Goal: Information Seeking & Learning: Check status

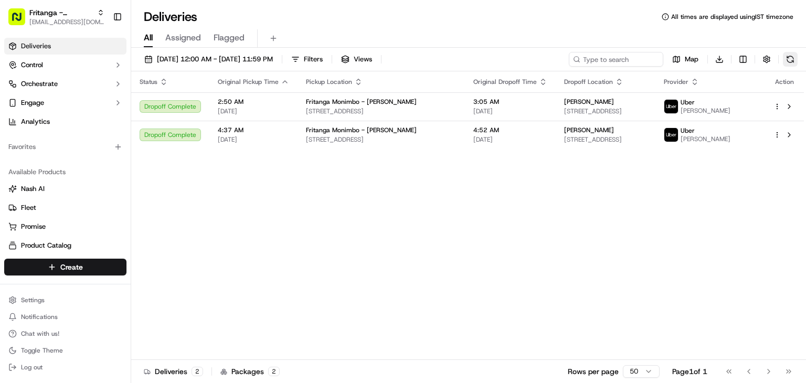
click at [790, 59] on button at bounding box center [790, 59] width 15 height 15
click at [608, 56] on input at bounding box center [600, 59] width 126 height 15
paste input "GRY_039"
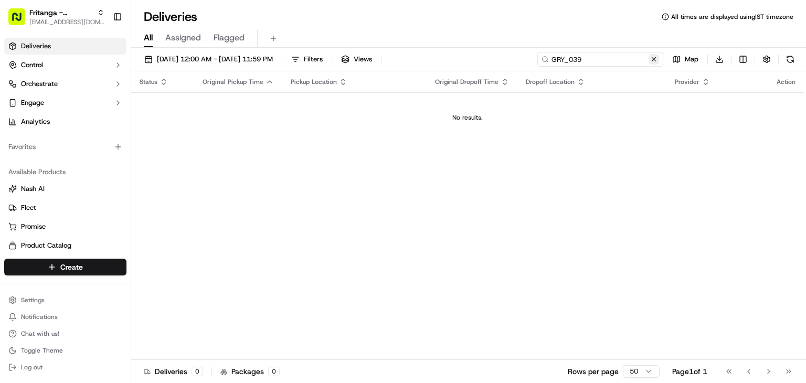
type input "GRY_039"
click at [651, 60] on button at bounding box center [654, 59] width 10 height 10
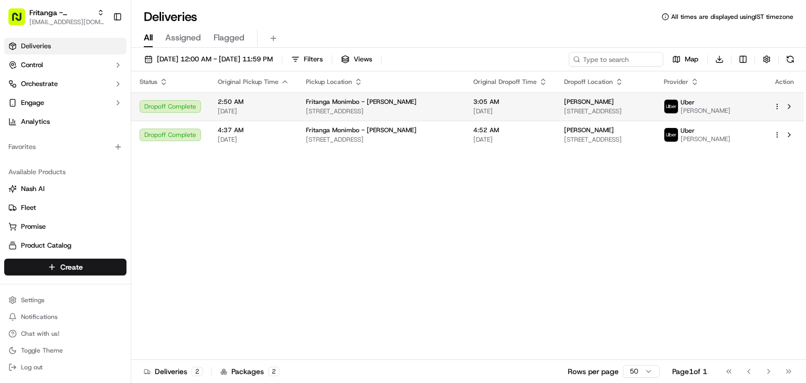
click at [249, 110] on span "[DATE]" at bounding box center [253, 111] width 71 height 8
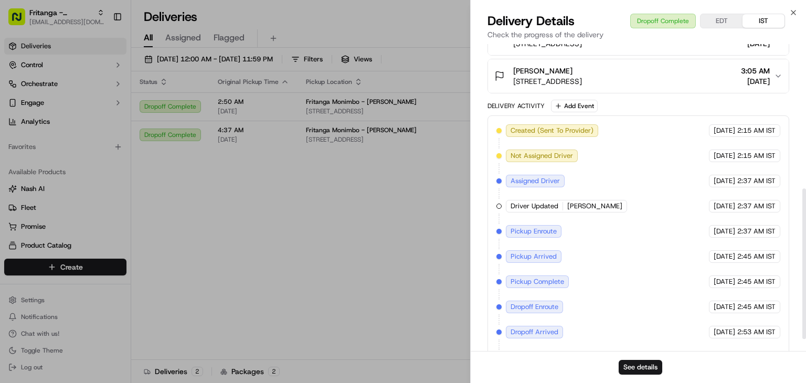
scroll to position [319, 0]
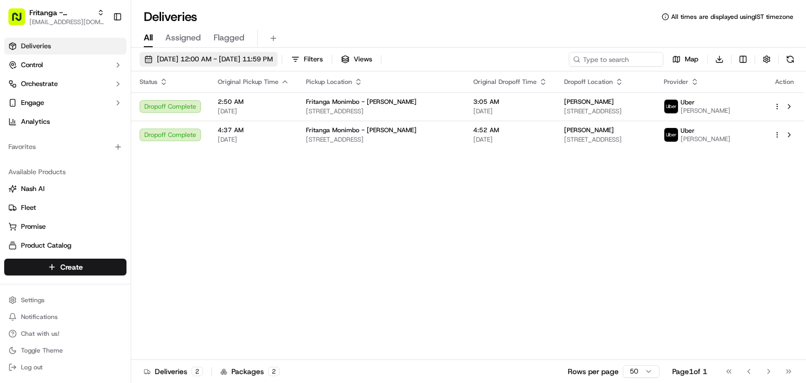
click at [252, 61] on span "[DATE] 12:00 AM - [DATE] 11:59 PM" at bounding box center [215, 59] width 116 height 9
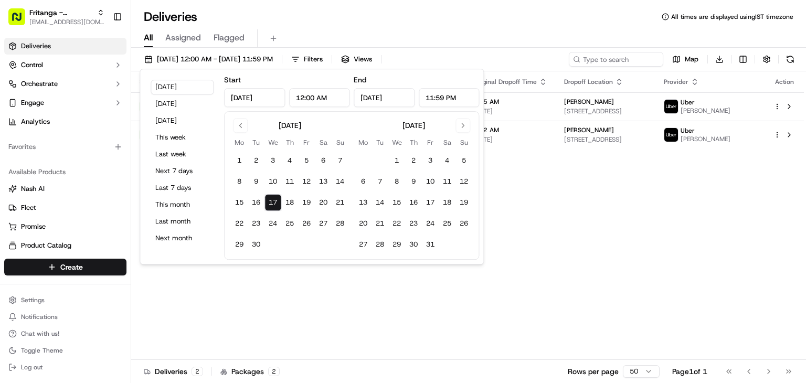
click at [248, 99] on input "[DATE]" at bounding box center [254, 97] width 61 height 19
click at [234, 97] on input "[DATE]" at bounding box center [254, 97] width 61 height 19
click at [248, 94] on input "[DATE]" at bounding box center [254, 97] width 61 height 19
click at [235, 82] on label "Start" at bounding box center [232, 79] width 17 height 9
click at [187, 60] on span "[DATE] 12:00 AM - [DATE] 11:59 PM" at bounding box center [215, 59] width 116 height 9
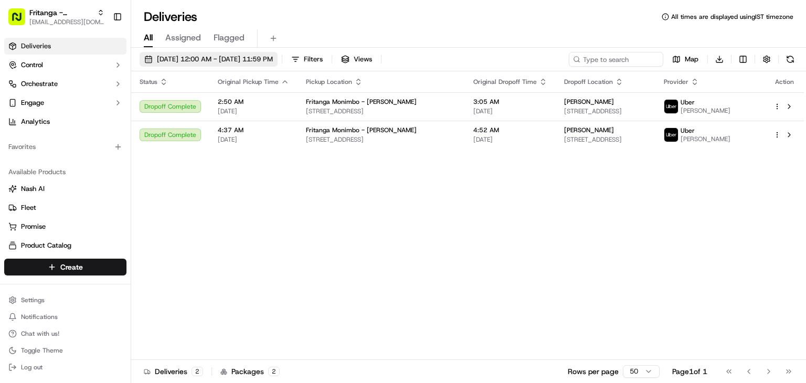
click at [187, 60] on span "[DATE] 12:00 AM - [DATE] 11:59 PM" at bounding box center [215, 59] width 116 height 9
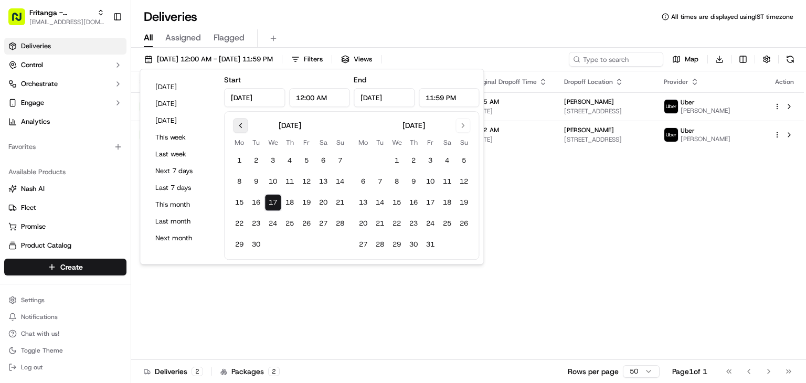
click at [244, 124] on button "Go to previous month" at bounding box center [240, 125] width 15 height 15
click at [292, 164] on button "1" at bounding box center [289, 160] width 17 height 17
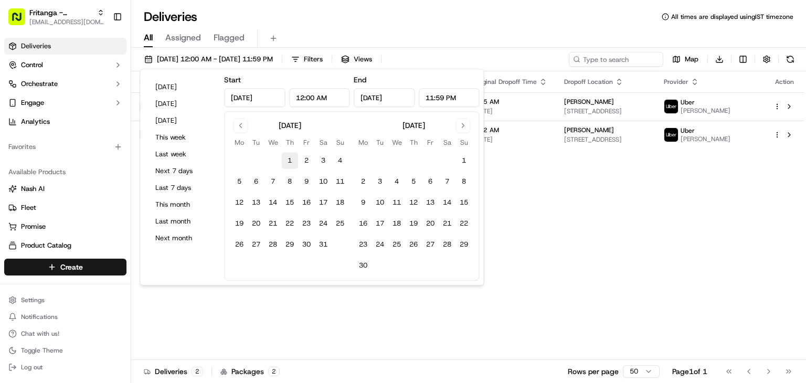
type input "[DATE]"
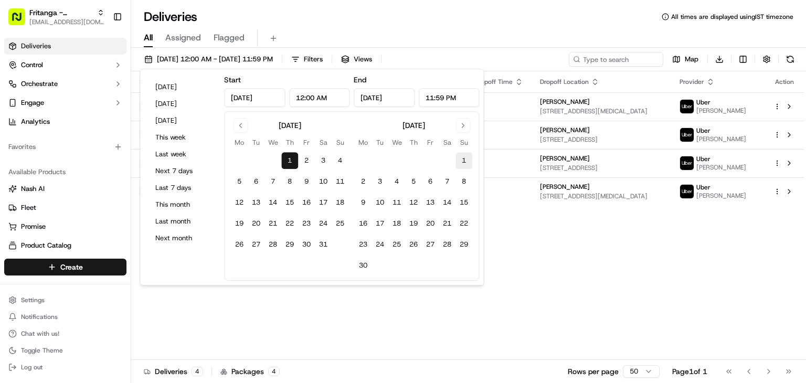
click at [460, 156] on button "1" at bounding box center [464, 160] width 17 height 17
type input "[DATE]"
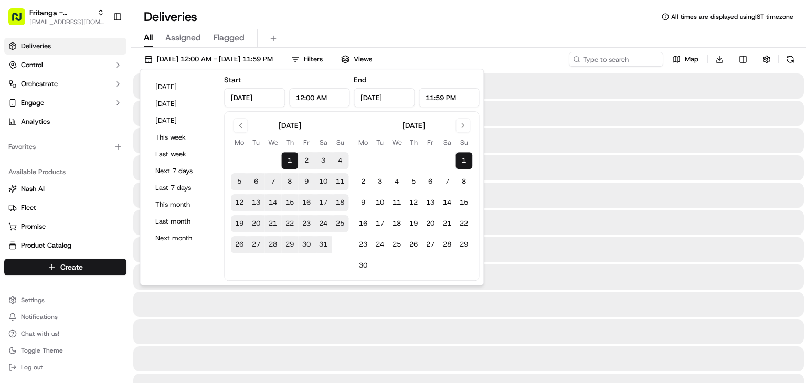
click at [480, 30] on div "All Assigned Flagged" at bounding box center [468, 38] width 675 height 18
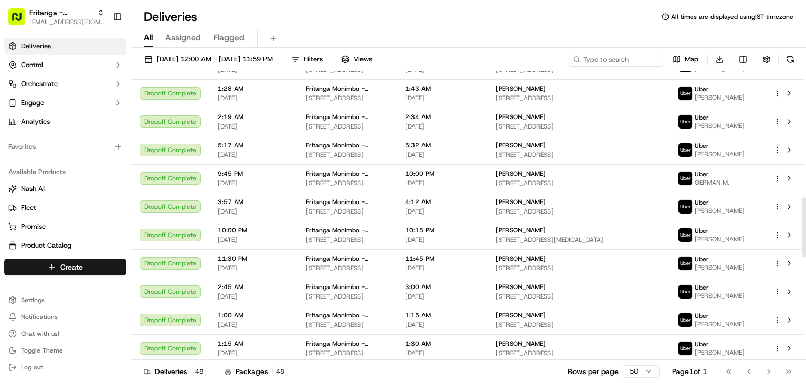
scroll to position [735, 0]
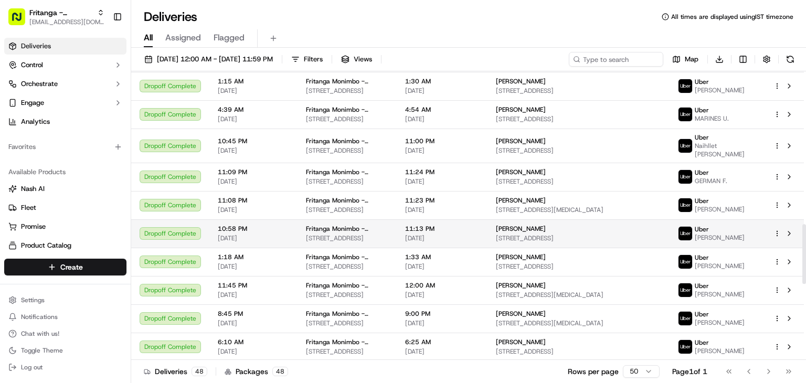
click at [556, 225] on div "[PERSON_NAME] [STREET_ADDRESS]" at bounding box center [578, 234] width 165 height 18
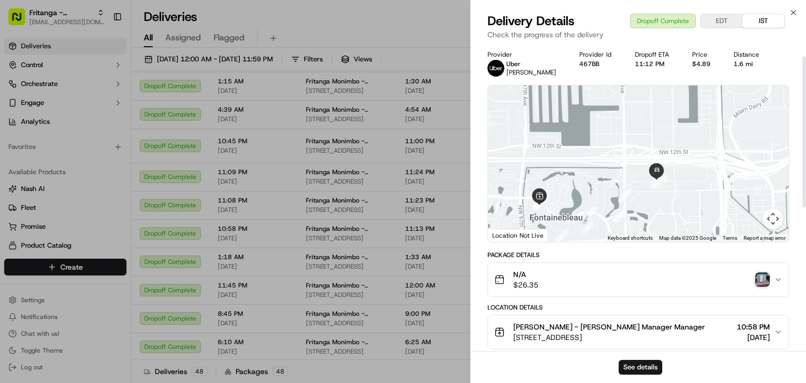
scroll to position [105, 0]
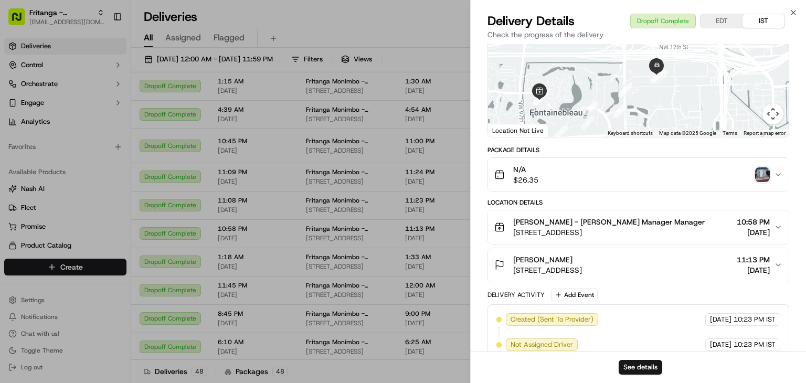
drag, startPoint x: 510, startPoint y: 235, endPoint x: 676, endPoint y: 230, distance: 166.4
click at [676, 230] on div "[PERSON_NAME] - [PERSON_NAME] Manager Manager [STREET_ADDRESS]" at bounding box center [599, 227] width 210 height 21
click at [597, 22] on div "Delivery Details Dropoff Complete EDT IST" at bounding box center [639, 21] width 302 height 17
click at [609, 176] on div "N/A $26.35" at bounding box center [634, 174] width 280 height 21
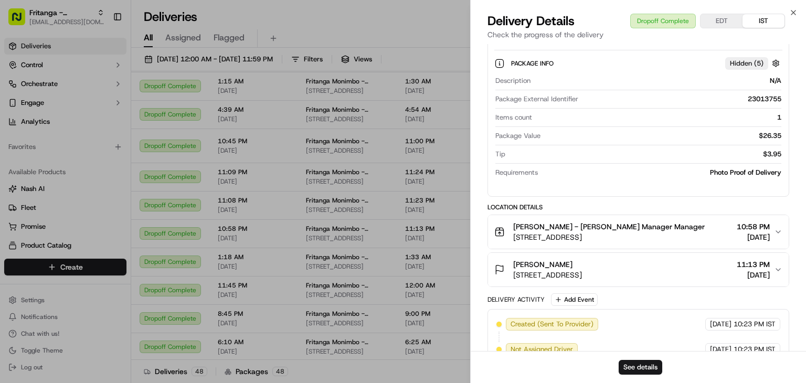
scroll to position [367, 0]
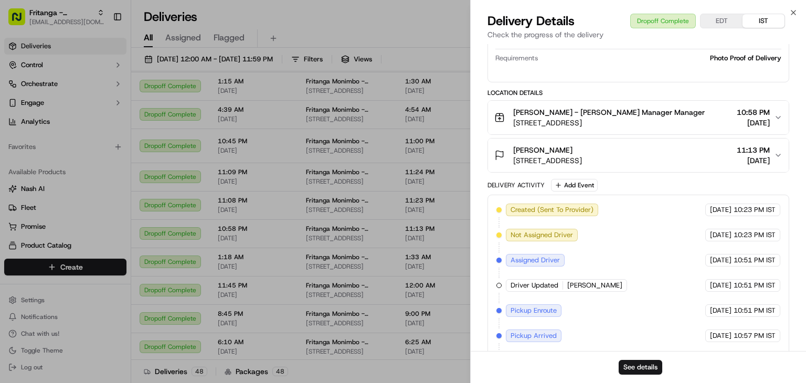
drag, startPoint x: 511, startPoint y: 122, endPoint x: 676, endPoint y: 124, distance: 164.8
click at [676, 124] on div "[PERSON_NAME] - [PERSON_NAME] Manager Manager [STREET_ADDRESS]" at bounding box center [599, 117] width 210 height 21
copy span "[STREET_ADDRESS]"
click at [540, 160] on span "[STREET_ADDRESS]" at bounding box center [547, 160] width 69 height 10
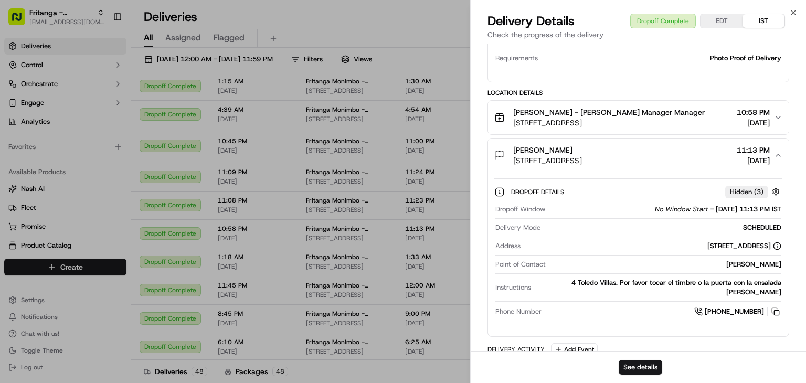
drag, startPoint x: 510, startPoint y: 160, endPoint x: 649, endPoint y: 163, distance: 138.6
click at [582, 163] on div "[PERSON_NAME] [STREET_ADDRESS]" at bounding box center [538, 155] width 88 height 21
copy span "[STREET_ADDRESS]"
click at [602, 179] on div "Dropoff Details Hidden ( 3 ) Dropoff Window No Window Start - [DATE] 11:13 PM I…" at bounding box center [638, 249] width 288 height 143
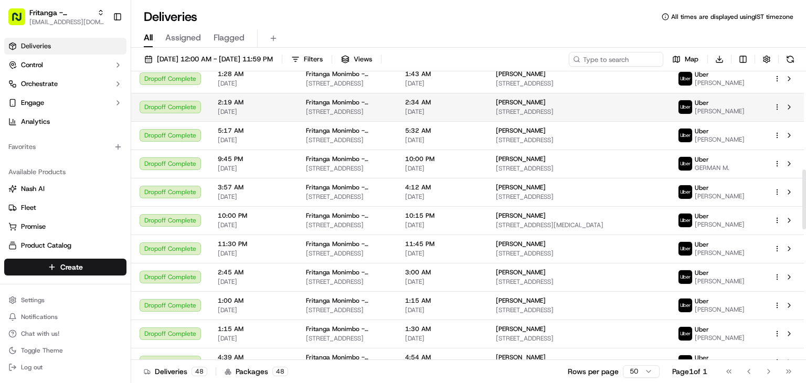
scroll to position [472, 0]
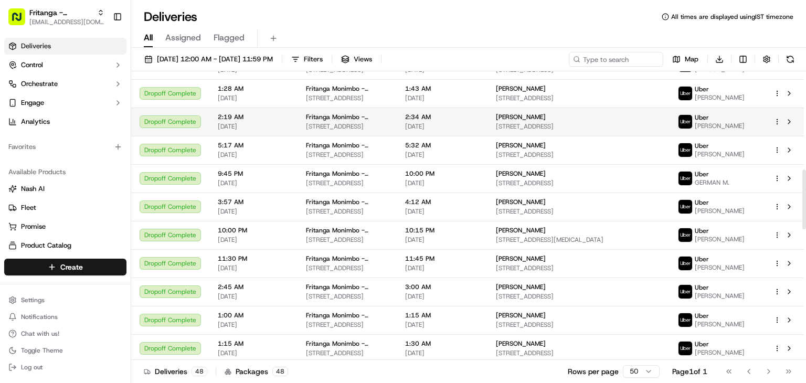
click at [569, 122] on span "[STREET_ADDRESS]" at bounding box center [578, 126] width 165 height 8
